Goal: Information Seeking & Learning: Learn about a topic

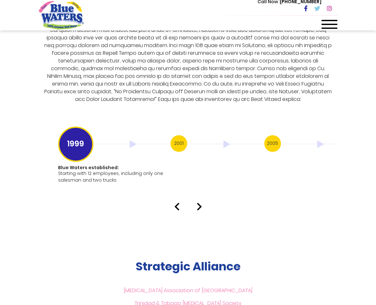
scroll to position [1286, 0]
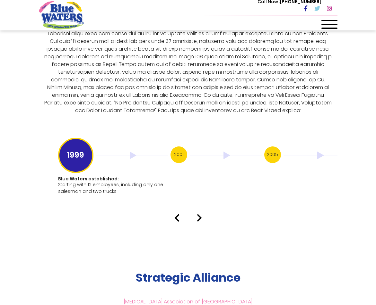
click at [200, 214] on img at bounding box center [199, 218] width 5 height 8
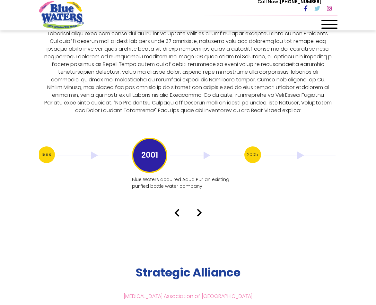
click at [206, 152] on img at bounding box center [206, 156] width 72 height 8
click at [201, 209] on img at bounding box center [199, 213] width 5 height 8
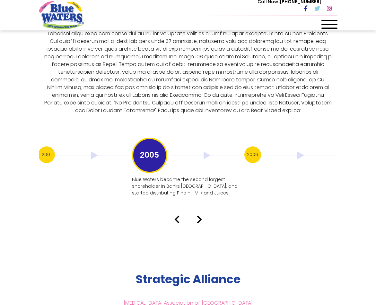
click at [197, 216] on img at bounding box center [199, 220] width 5 height 8
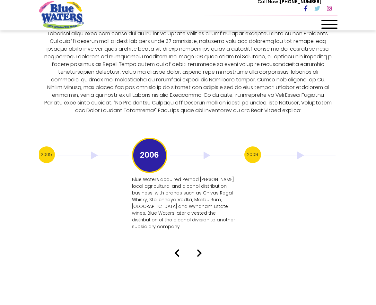
click at [198, 221] on div "Our History 1999 Blue Waters established: Starting with 12 employees, including…" at bounding box center [188, 103] width 376 height 307
click at [201, 250] on img at bounding box center [199, 254] width 5 height 8
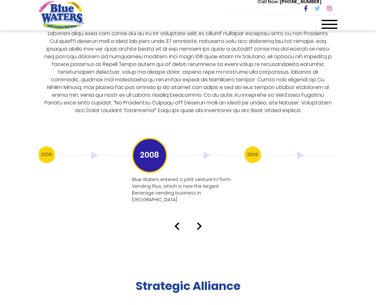
click at [199, 223] on img at bounding box center [199, 227] width 5 height 8
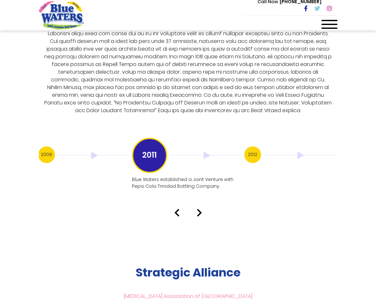
click at [201, 209] on img at bounding box center [199, 213] width 5 height 8
